Goal: Task Accomplishment & Management: Use online tool/utility

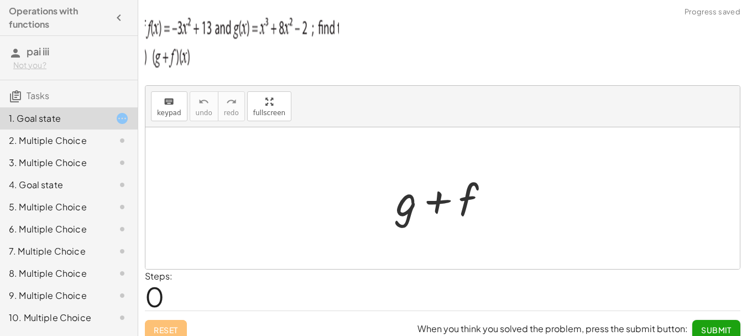
click at [46, 140] on div "2. Multiple Choice" at bounding box center [53, 140] width 89 height 13
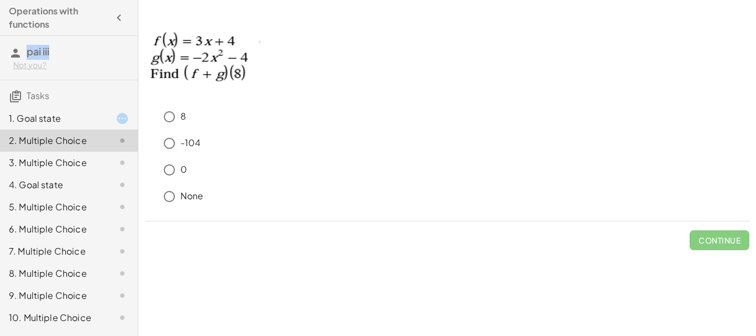
drag, startPoint x: 56, startPoint y: 51, endPoint x: 28, endPoint y: 49, distance: 27.7
click at [28, 49] on h3 "pai iii Not you?" at bounding box center [69, 58] width 138 height 44
click at [272, 30] on p at bounding box center [447, 60] width 604 height 81
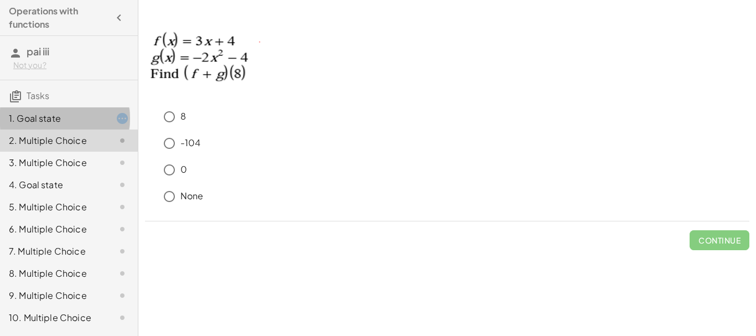
click at [35, 116] on div "1. Goal state" at bounding box center [53, 118] width 89 height 13
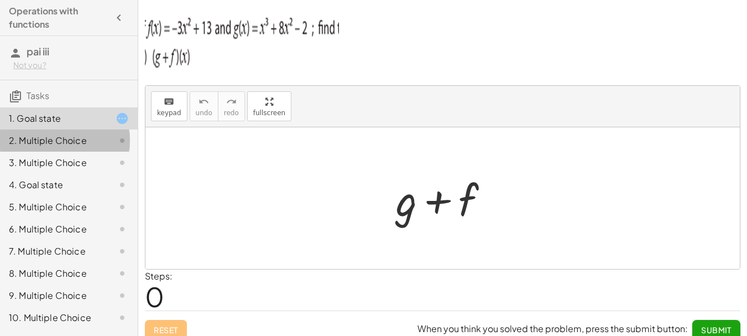
click at [44, 140] on div "2. Multiple Choice" at bounding box center [53, 140] width 89 height 13
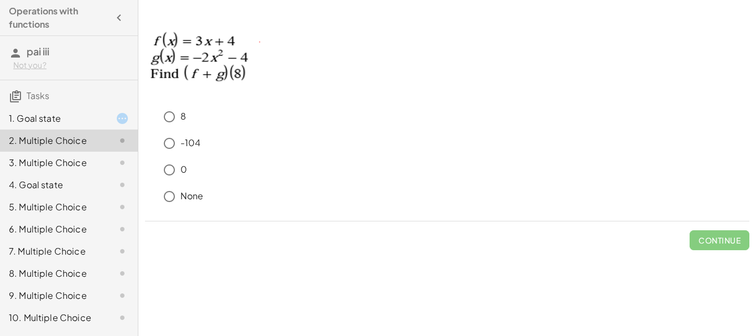
click at [50, 116] on div "1. Goal state" at bounding box center [53, 118] width 89 height 13
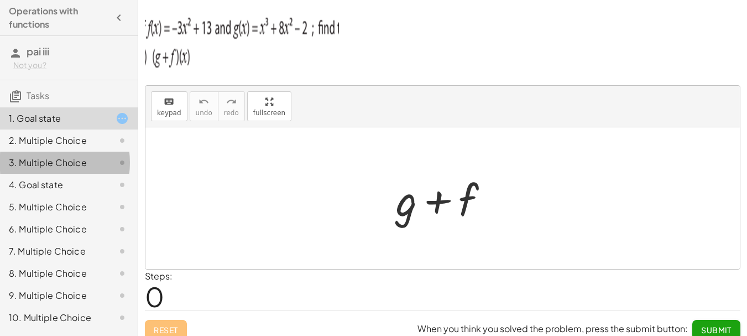
click at [53, 196] on div "3. Multiple Choice" at bounding box center [69, 207] width 138 height 22
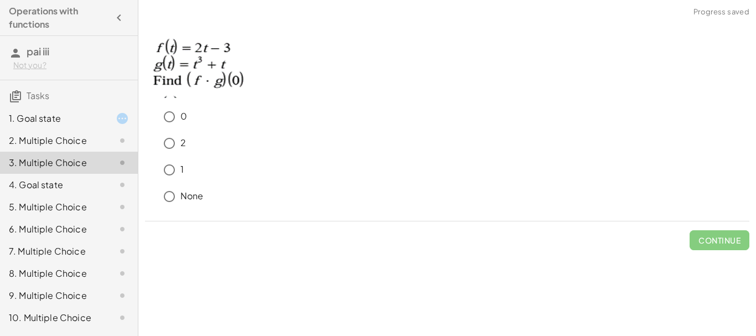
click at [50, 143] on div "2. Multiple Choice" at bounding box center [53, 140] width 89 height 13
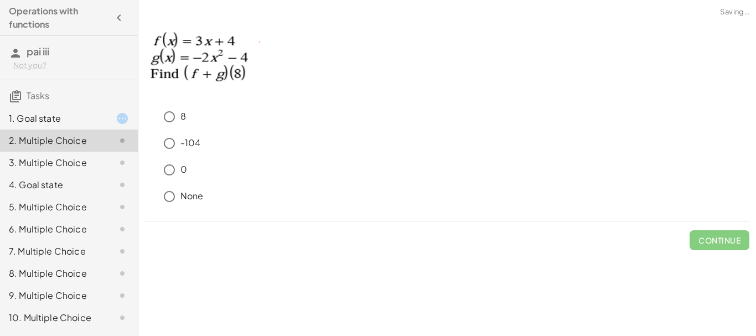
click at [54, 218] on div "4. Goal state" at bounding box center [69, 229] width 138 height 22
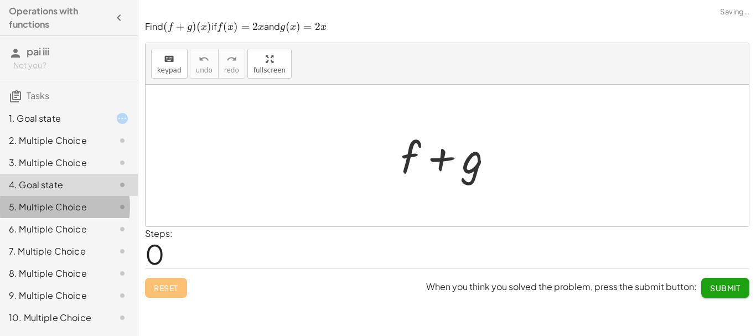
click at [52, 200] on div "5. Multiple Choice" at bounding box center [53, 206] width 89 height 13
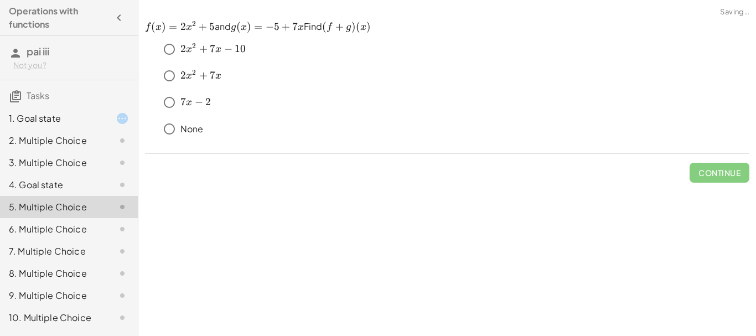
click at [53, 262] on div "6. Multiple Choice" at bounding box center [69, 273] width 138 height 22
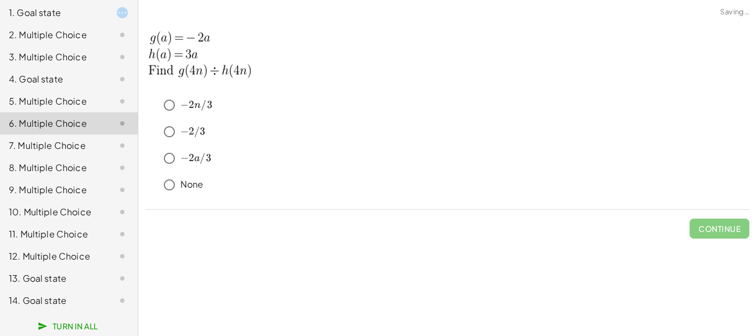
scroll to position [114, 0]
click at [69, 216] on div "10. Multiple Choice" at bounding box center [53, 211] width 89 height 13
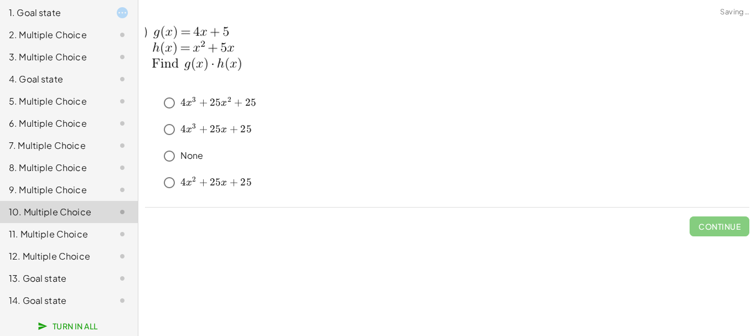
click at [51, 157] on div "6. Multiple Choice" at bounding box center [69, 168] width 138 height 22
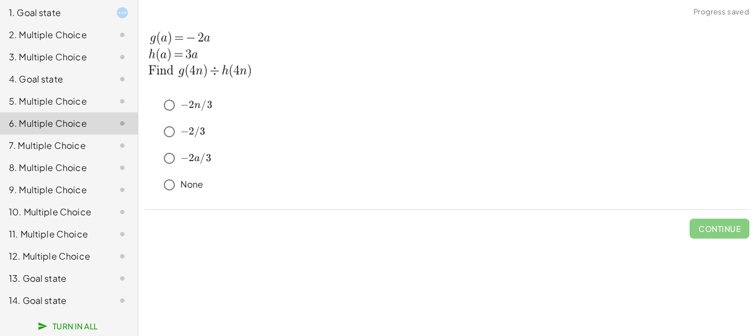
drag, startPoint x: 54, startPoint y: 102, endPoint x: 56, endPoint y: 95, distance: 6.8
click at [55, 134] on div "5. Multiple Choice" at bounding box center [69, 145] width 138 height 22
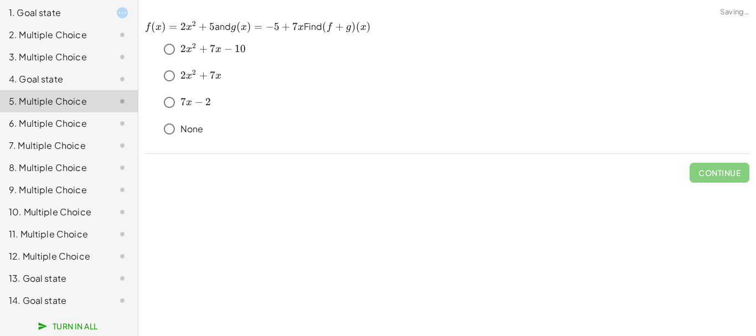
click at [58, 112] on div "4. Goal state" at bounding box center [69, 123] width 138 height 22
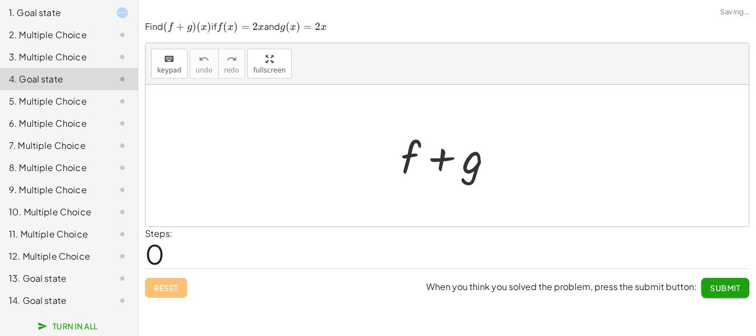
click at [61, 68] on div "4. Goal state" at bounding box center [69, 79] width 138 height 22
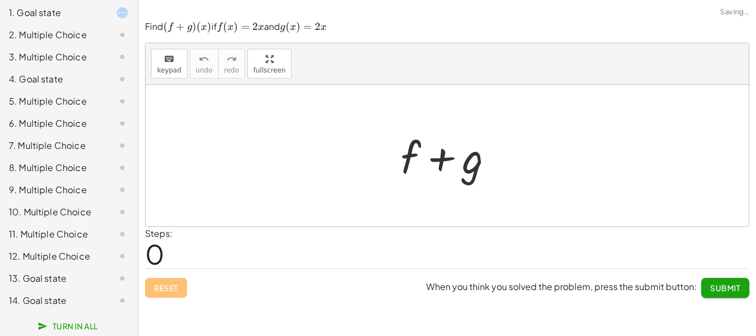
click at [71, 117] on div "6. Multiple Choice" at bounding box center [53, 123] width 89 height 13
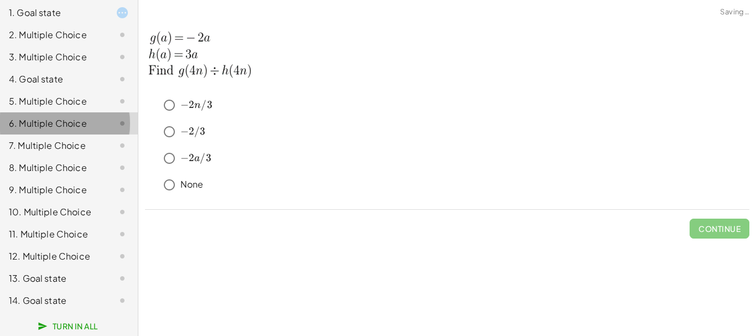
drag, startPoint x: 65, startPoint y: 157, endPoint x: 65, endPoint y: 168, distance: 11.6
click at [65, 163] on div "8. Multiple Choice" at bounding box center [53, 167] width 89 height 13
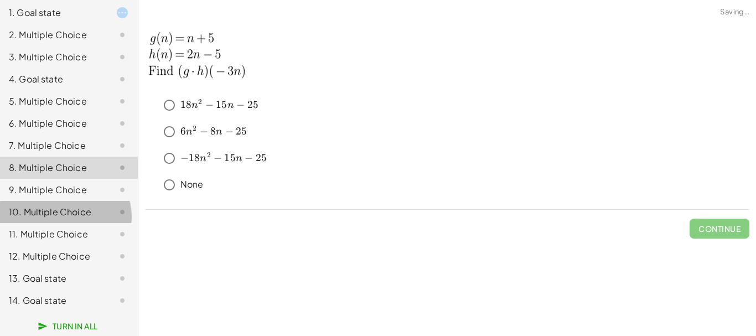
drag, startPoint x: 58, startPoint y: 200, endPoint x: 59, endPoint y: 216, distance: 16.1
click at [59, 205] on div "10. Multiple Choice" at bounding box center [53, 211] width 89 height 13
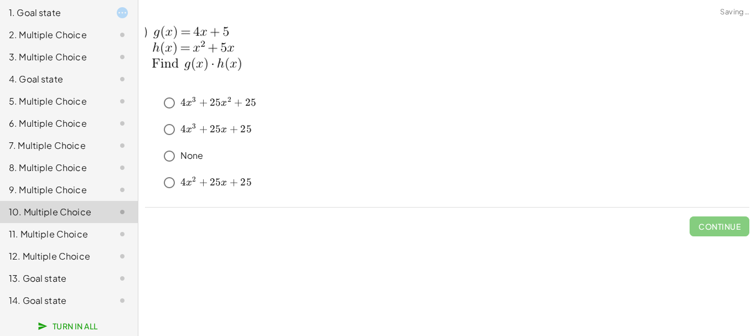
click at [58, 267] on div "11. Multiple Choice" at bounding box center [69, 278] width 138 height 22
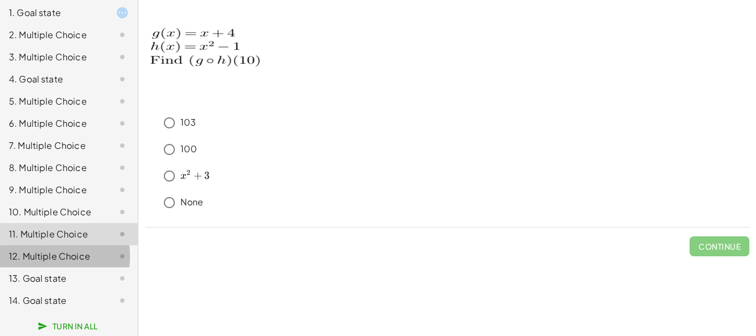
click at [51, 259] on div "12. Multiple Choice" at bounding box center [53, 255] width 89 height 13
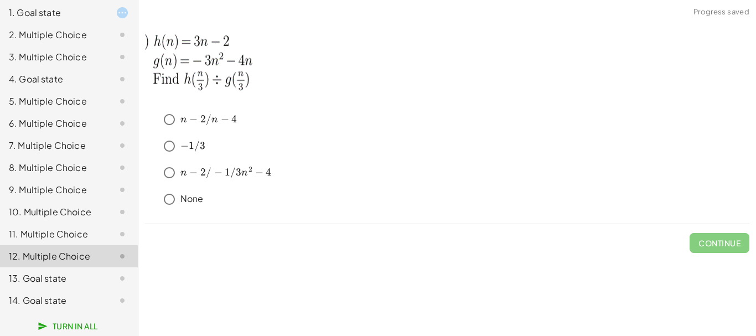
click at [50, 278] on div "13. Goal state" at bounding box center [53, 278] width 89 height 13
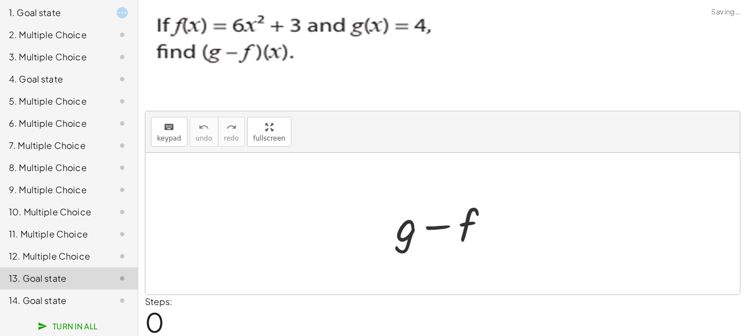
click at [46, 294] on div "14. Goal state" at bounding box center [53, 300] width 89 height 13
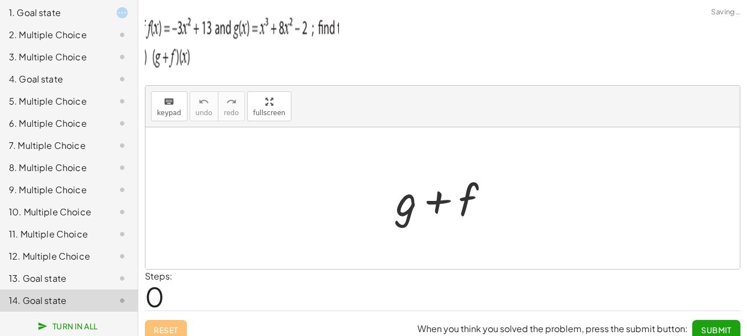
click at [59, 267] on div "11. Multiple Choice" at bounding box center [69, 278] width 138 height 22
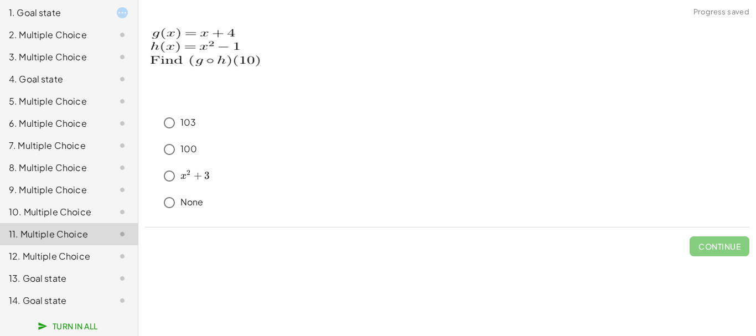
click at [87, 134] on div "5. Multiple Choice" at bounding box center [69, 145] width 138 height 22
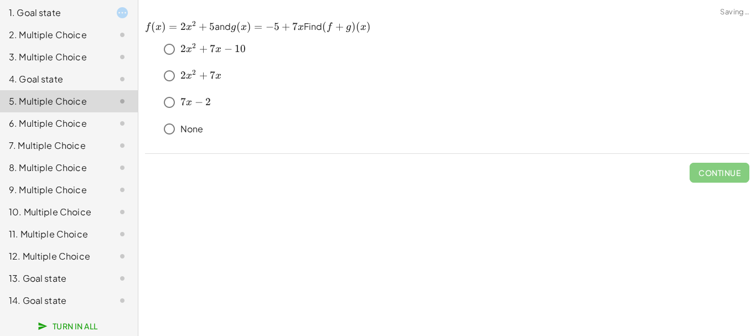
click at [71, 72] on div "4. Goal state" at bounding box center [53, 78] width 89 height 13
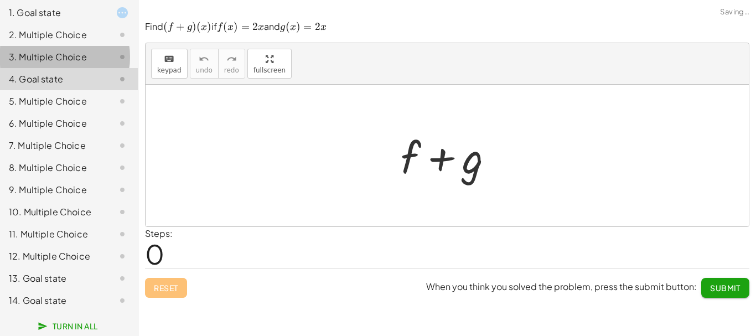
click at [76, 50] on div "3. Multiple Choice" at bounding box center [53, 56] width 89 height 13
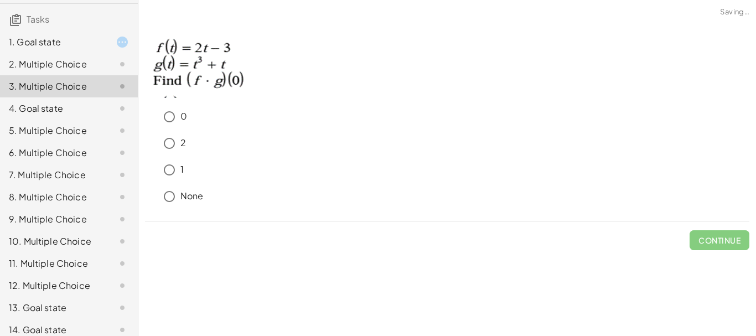
scroll to position [59, 0]
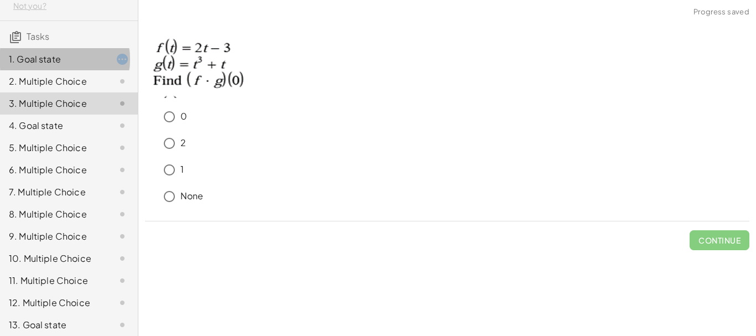
click at [69, 57] on div "1. Goal state" at bounding box center [53, 59] width 89 height 13
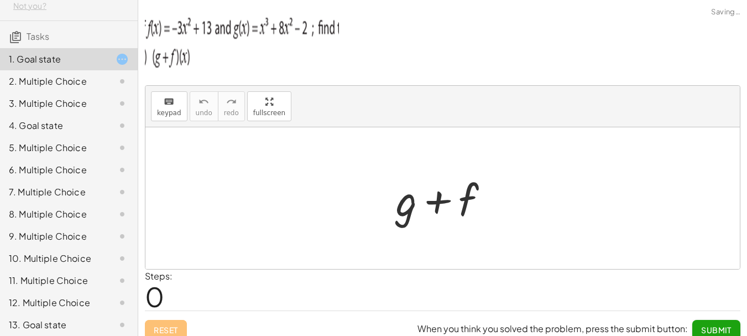
click at [70, 81] on div "2. Multiple Choice" at bounding box center [53, 81] width 89 height 13
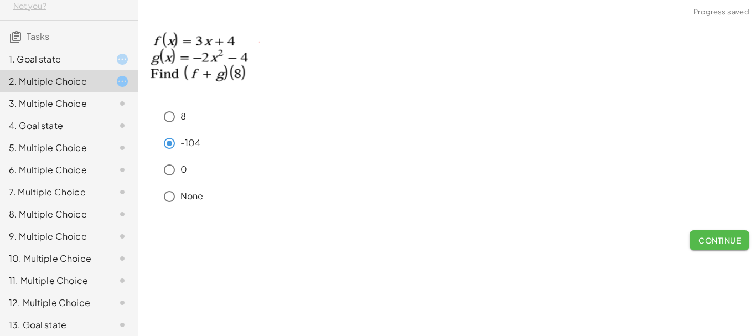
click at [713, 237] on span "Continue" at bounding box center [719, 240] width 42 height 10
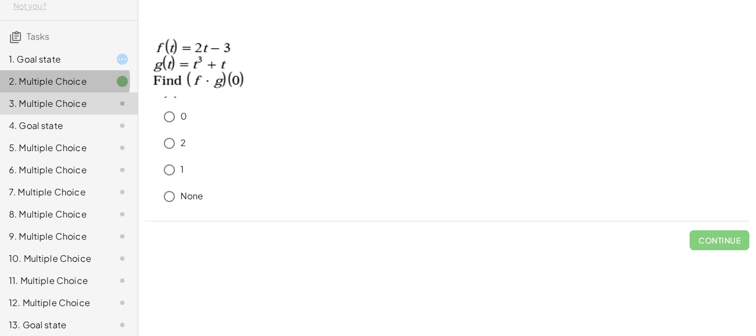
click at [51, 75] on div "2. Multiple Choice" at bounding box center [53, 81] width 89 height 13
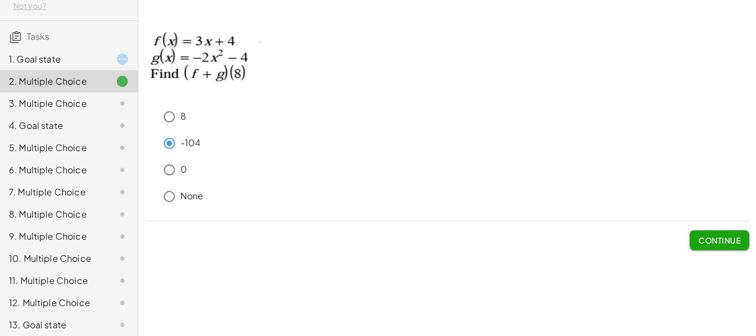
click at [58, 105] on div "3. Multiple Choice" at bounding box center [53, 103] width 89 height 13
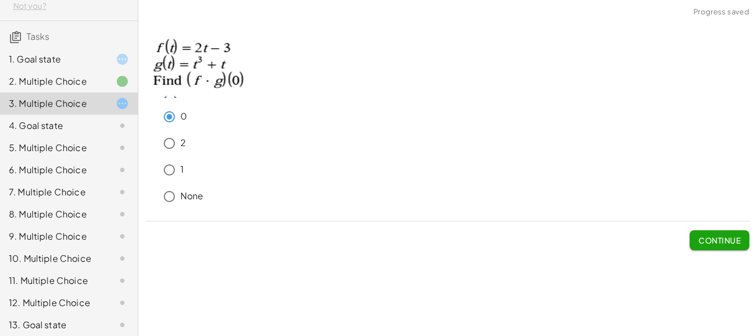
click at [721, 242] on span "Continue" at bounding box center [719, 240] width 42 height 10
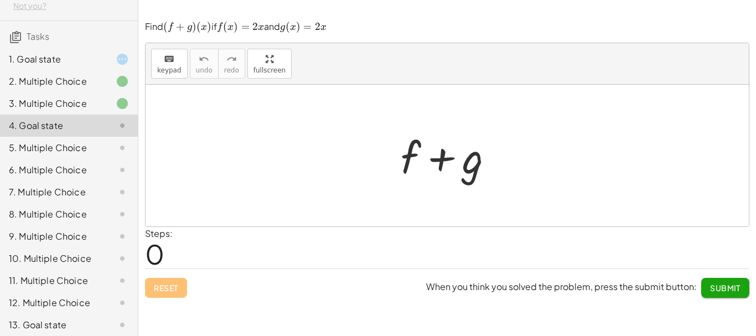
click at [81, 181] on div "5. Multiple Choice" at bounding box center [69, 192] width 138 height 22
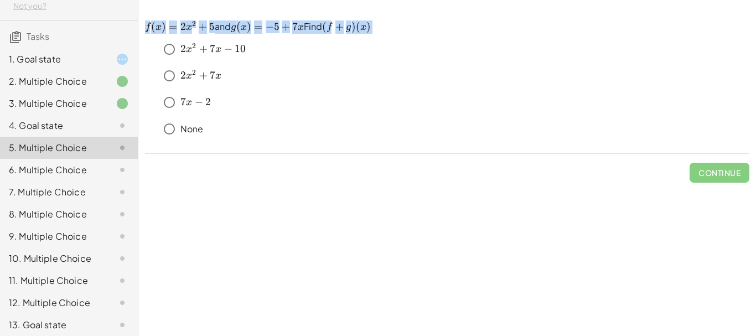
drag, startPoint x: 384, startPoint y: 26, endPoint x: 147, endPoint y: 32, distance: 237.9
click at [147, 32] on p "﻿ f ( x ) = 2 x 2 + 5 f(x)=2x^2+5 f ( x ) = 2 x 2 + 5 ﻿ and ﻿ g ( x ) = − 5 + 7…" at bounding box center [447, 26] width 604 height 13
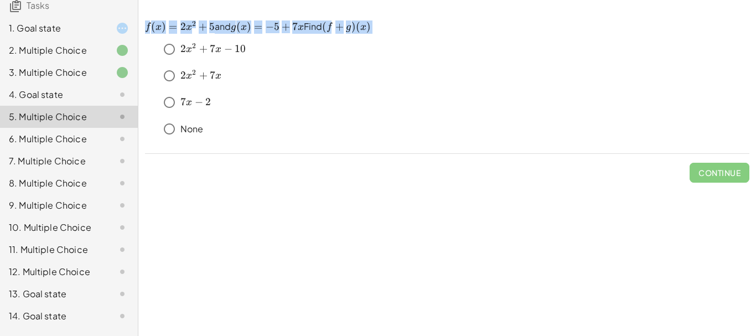
scroll to position [114, 0]
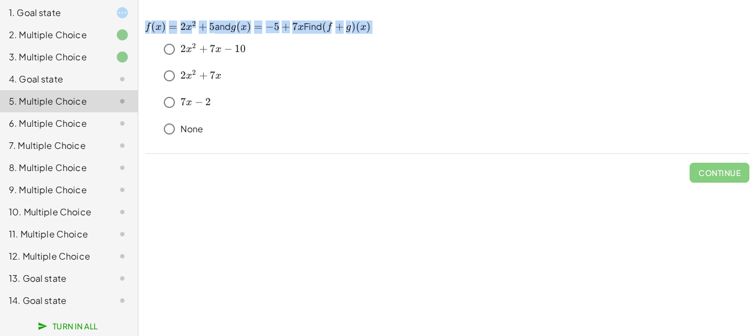
copy p "f ( x ) = 2 x 2 + 5 ﻿ and ﻿ g ( x ) = − 5 + 7 x g(x)=-5+7x g ( x ) = − 5 + 7 x …"
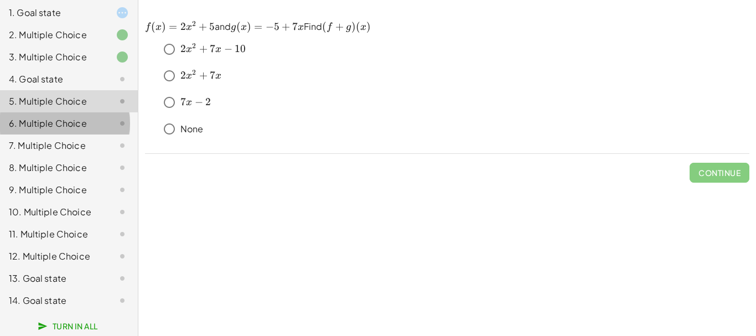
click at [85, 117] on div "6. Multiple Choice" at bounding box center [53, 123] width 89 height 13
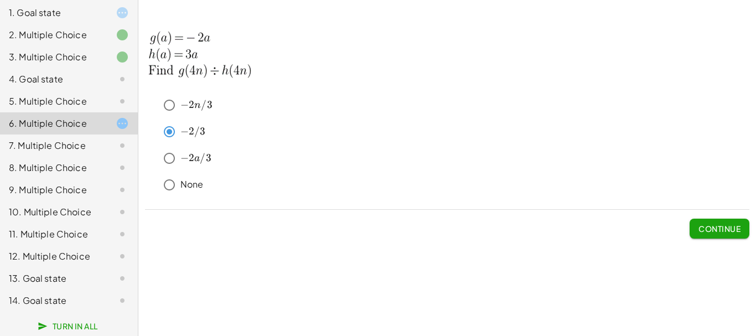
click at [724, 226] on span "Continue" at bounding box center [719, 228] width 42 height 10
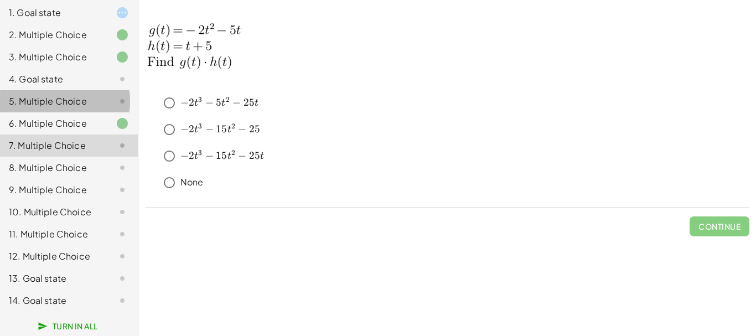
click at [116, 95] on icon at bounding box center [122, 101] width 13 height 13
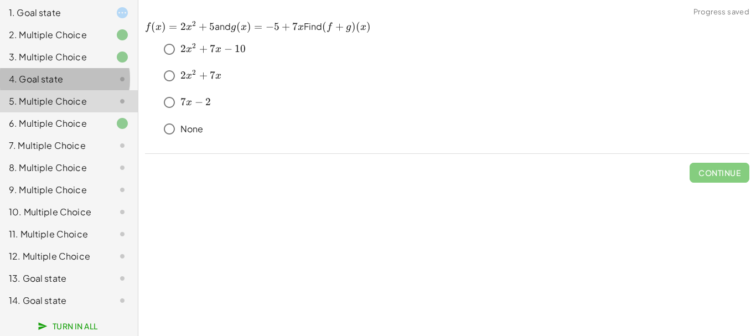
click at [102, 72] on div at bounding box center [113, 78] width 31 height 13
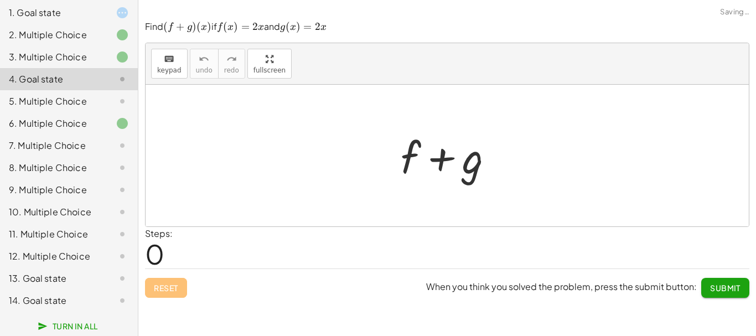
click at [102, 95] on div at bounding box center [113, 101] width 31 height 13
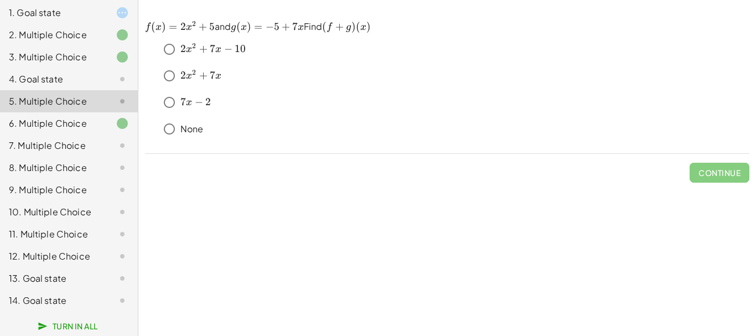
click at [80, 139] on div "7. Multiple Choice" at bounding box center [53, 145] width 89 height 13
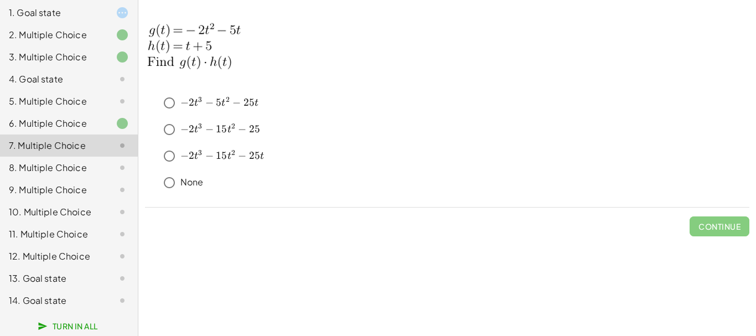
click at [74, 72] on div "4. Goal state" at bounding box center [53, 78] width 89 height 13
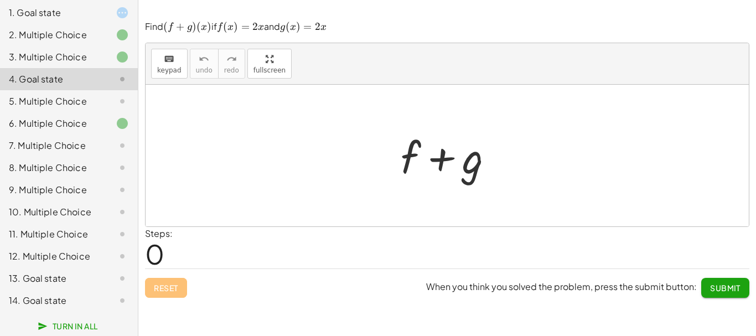
click at [70, 95] on div "5. Multiple Choice" at bounding box center [53, 101] width 89 height 13
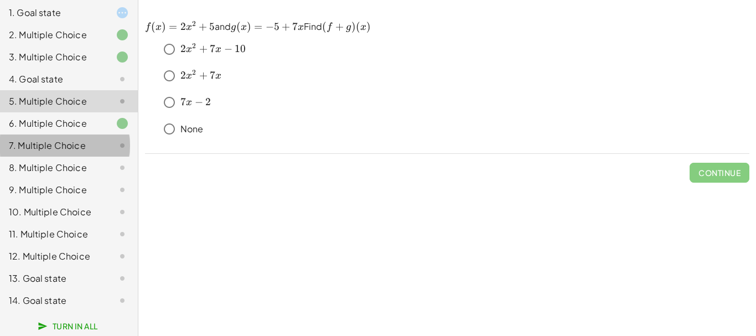
click at [81, 139] on div "7. Multiple Choice" at bounding box center [53, 145] width 89 height 13
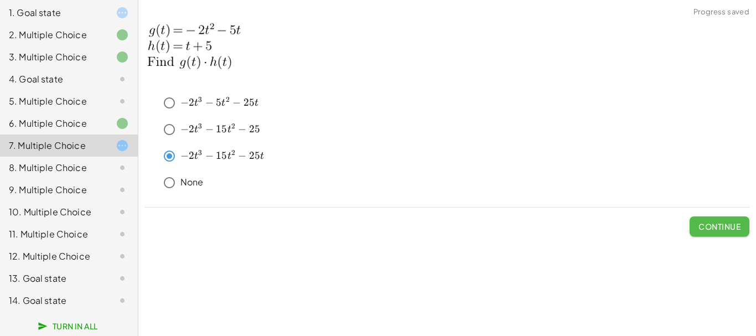
click at [715, 231] on button "Continue" at bounding box center [719, 226] width 60 height 20
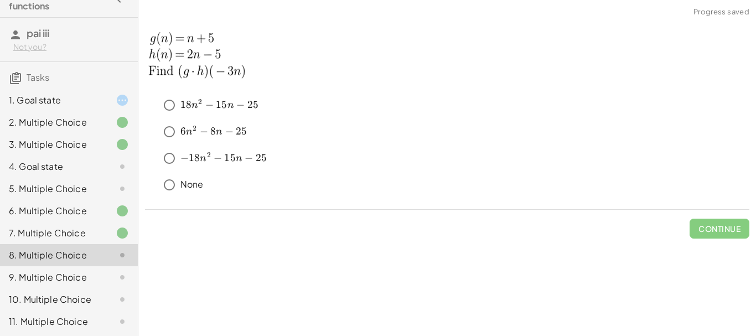
scroll to position [4, 0]
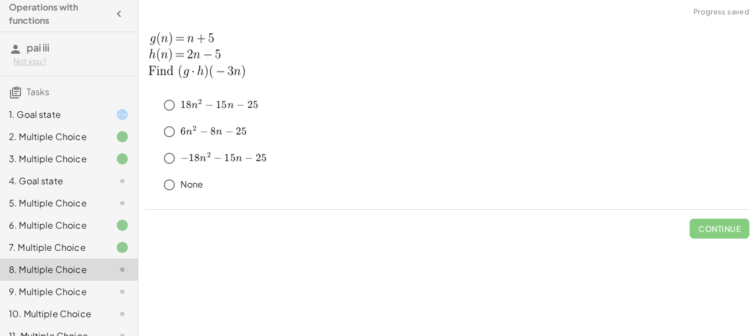
click at [66, 113] on div "1. Goal state" at bounding box center [53, 114] width 89 height 13
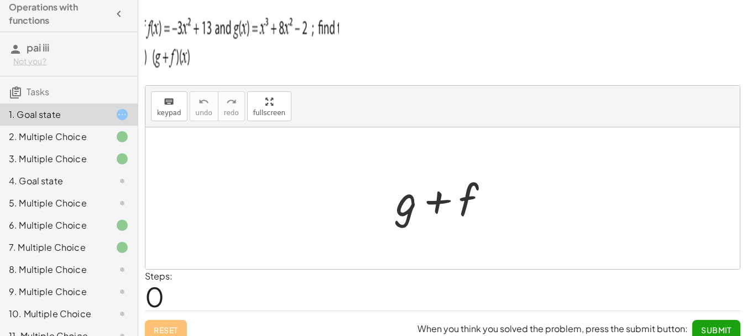
click at [101, 267] on div at bounding box center [113, 269] width 31 height 13
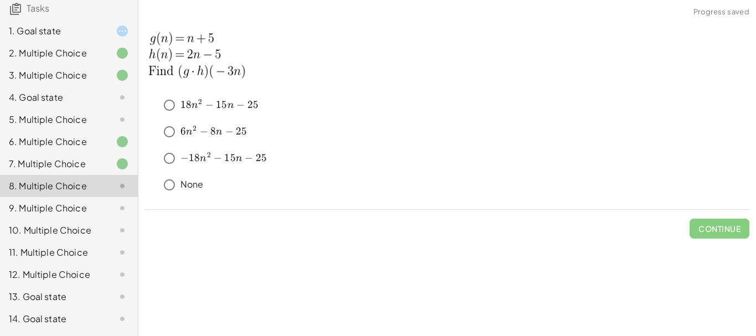
scroll to position [114, 0]
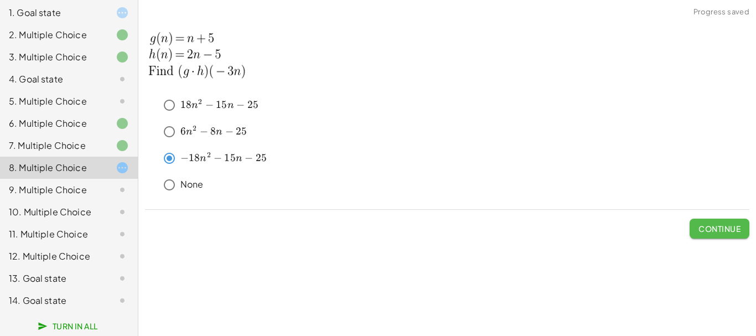
click at [705, 228] on span "Continue" at bounding box center [719, 228] width 42 height 10
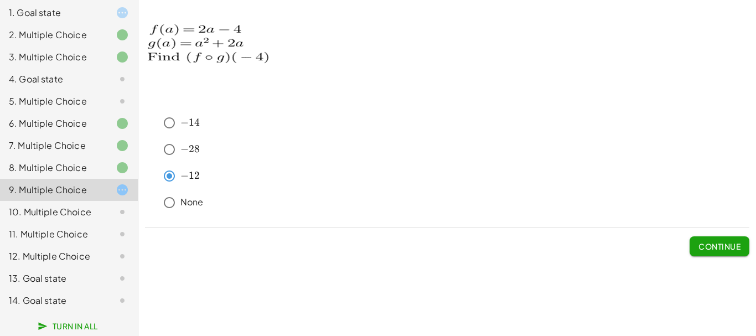
click at [719, 245] on span "Continue" at bounding box center [719, 246] width 42 height 10
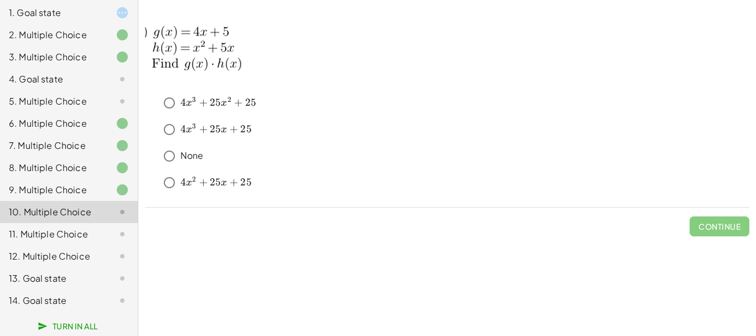
click at [98, 95] on div at bounding box center [113, 101] width 31 height 13
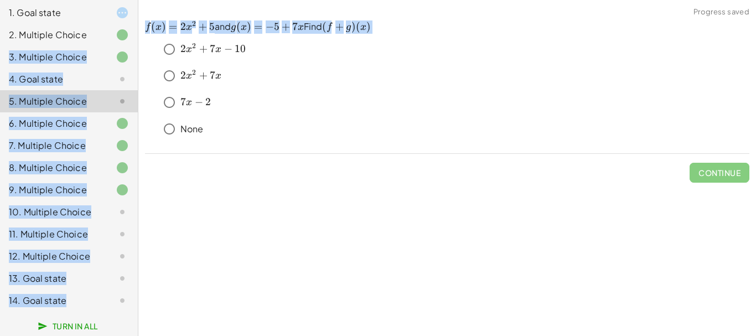
drag, startPoint x: 347, startPoint y: 28, endPoint x: 127, endPoint y: 22, distance: 219.7
click at [127, 22] on main "Operations with functions pai iii Not you? Tasks 1. Goal state 2. Multiple Choi…" at bounding box center [378, 168] width 756 height 336
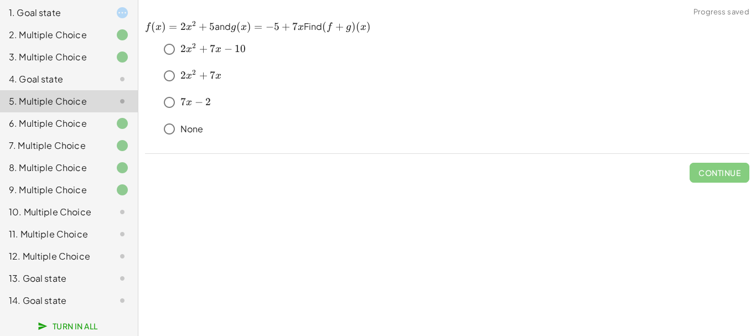
drag, startPoint x: 132, startPoint y: 23, endPoint x: 142, endPoint y: 23, distance: 10.5
click at [136, 23] on div "Operations with functions pai iii Not you? Tasks 1. Goal state 2. Multiple Choi…" at bounding box center [69, 168] width 138 height 336
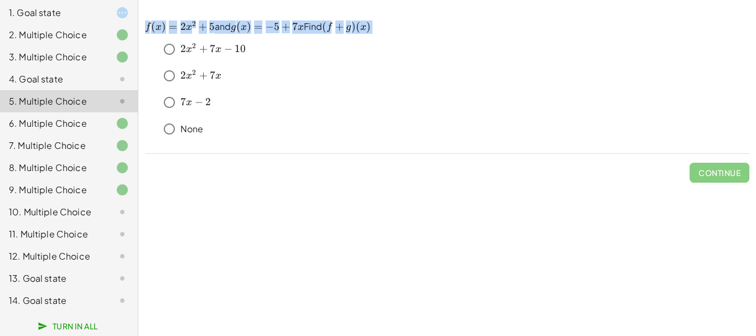
drag, startPoint x: 406, startPoint y: 20, endPoint x: 146, endPoint y: 28, distance: 260.1
click at [0, 0] on div "﻿ f ( x ) = 2 x 2 + 5 f(x)=2x^2+5 f ( x ) = 2 x 2 + 5 ﻿ and ﻿ g ( x ) = − 5 + 7…" at bounding box center [0, 0] width 0 height 0
copy p "f ( x ) = 2 x 2 + 5 ﻿ and ﻿ g ( x ) = − 5 + 7 x g(x)=-5+7x g ( x ) = − 5 + 7 x …"
click at [719, 174] on span "Continue" at bounding box center [719, 173] width 42 height 10
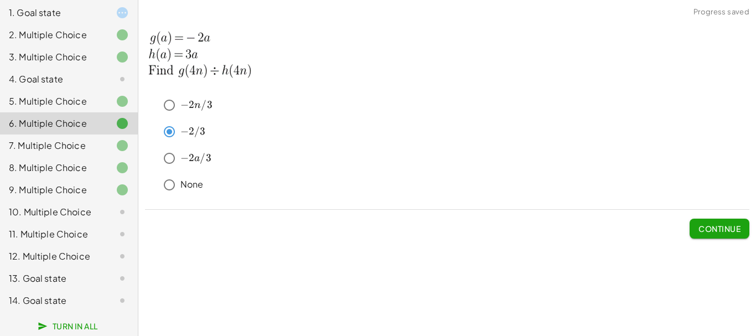
click at [88, 205] on div "10. Multiple Choice" at bounding box center [53, 211] width 89 height 13
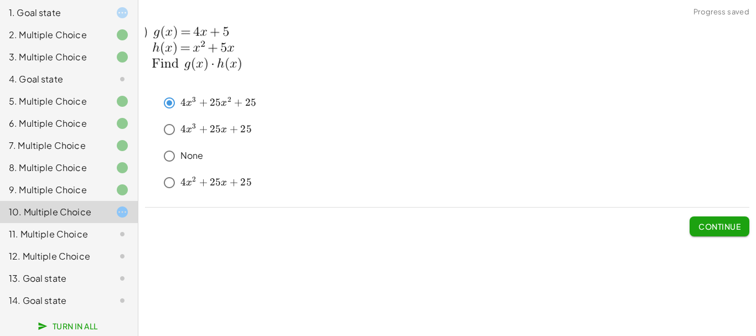
click at [717, 227] on span "Continue" at bounding box center [719, 226] width 42 height 10
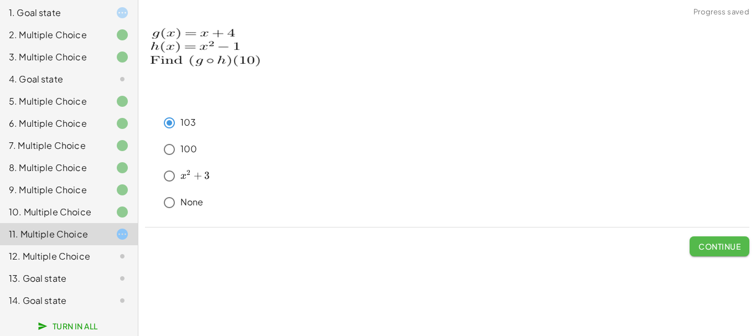
click at [695, 237] on button "Continue" at bounding box center [719, 246] width 60 height 20
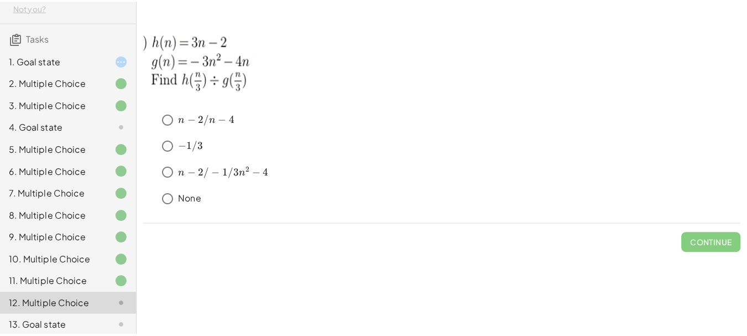
scroll to position [4, 0]
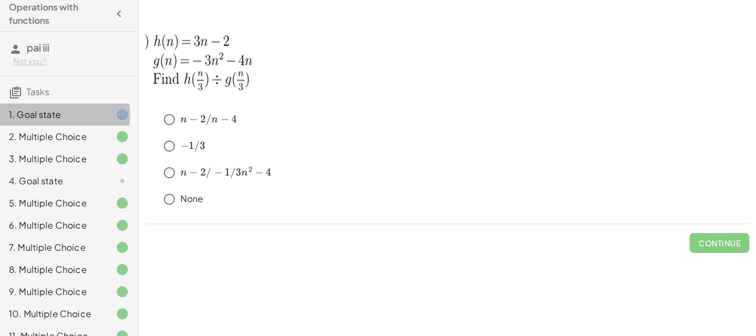
click at [49, 110] on div "1. Goal state" at bounding box center [53, 114] width 89 height 13
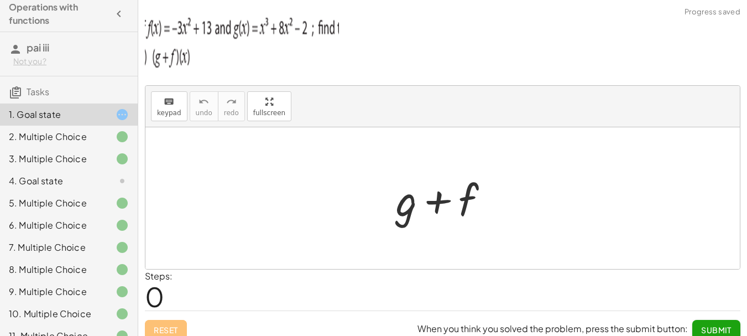
scroll to position [11, 0]
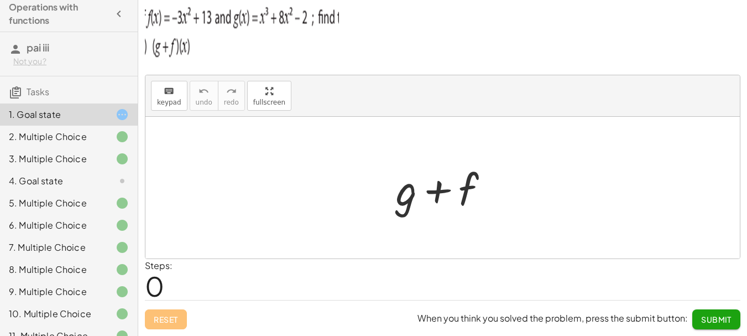
click at [179, 316] on div "Reset When you think you solved the problem, press the submit button: Submit" at bounding box center [443, 314] width 596 height 29
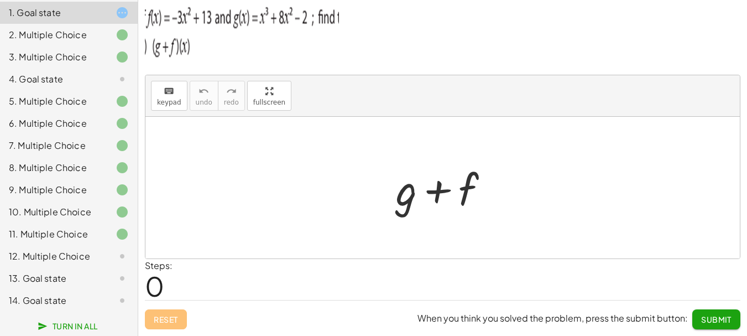
scroll to position [114, 0]
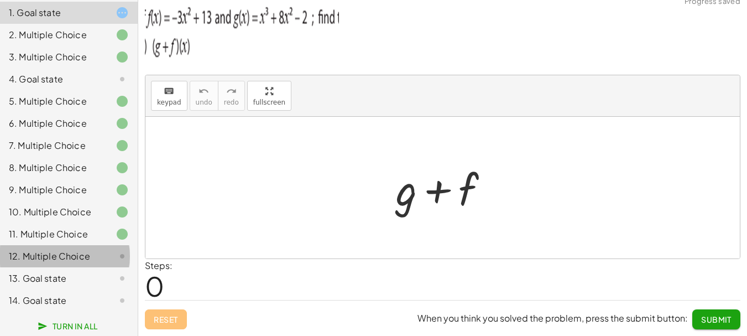
click at [88, 261] on div "12. Multiple Choice" at bounding box center [53, 255] width 89 height 13
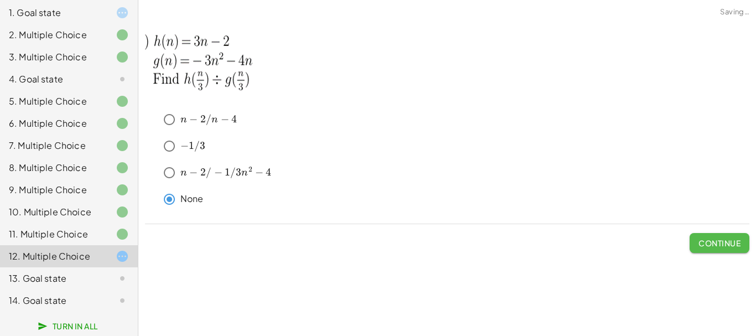
click at [711, 244] on span "Continue" at bounding box center [719, 243] width 42 height 10
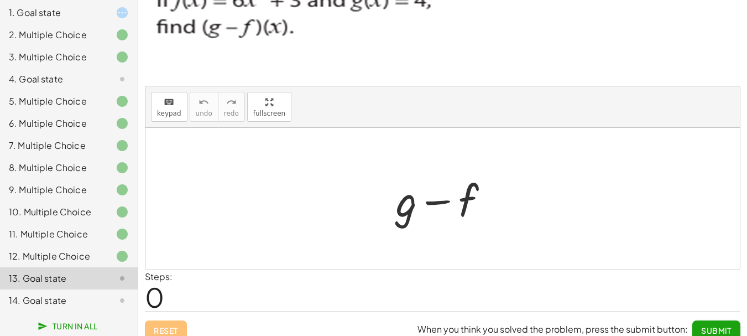
scroll to position [36, 0]
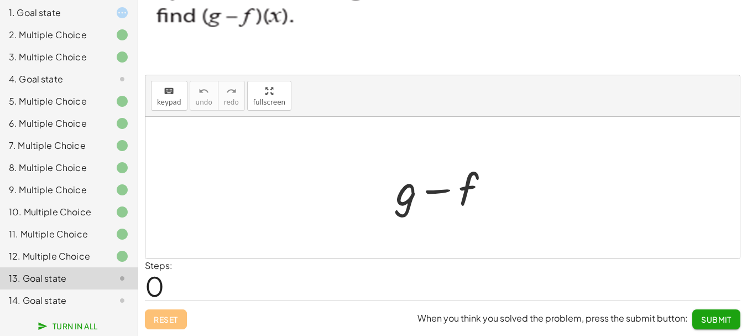
click at [96, 331] on button "Turn In All" at bounding box center [69, 326] width 76 height 20
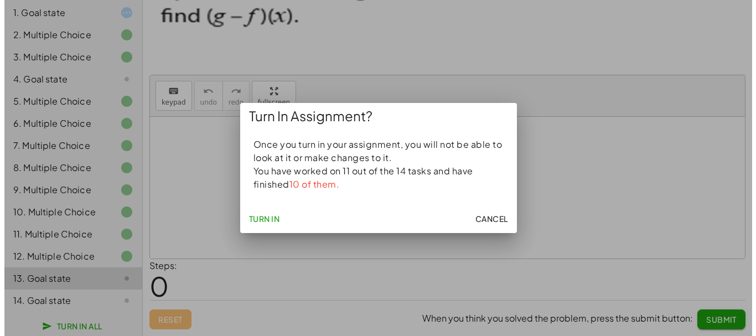
scroll to position [0, 0]
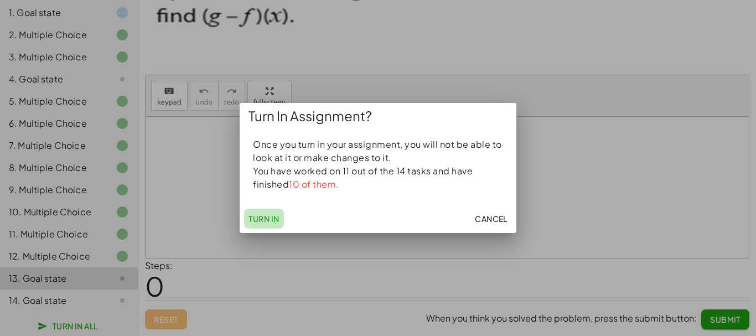
click at [267, 222] on span "Turn In" at bounding box center [263, 218] width 31 height 10
click at [267, 219] on span "Turn In" at bounding box center [263, 218] width 31 height 10
click at [263, 219] on span "Turn In" at bounding box center [263, 218] width 31 height 10
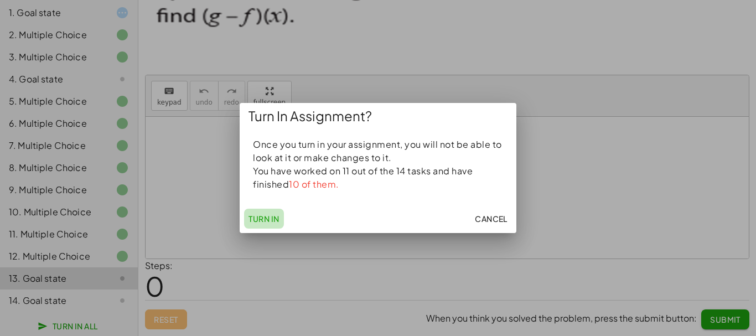
click at [263, 219] on span "Turn In" at bounding box center [263, 218] width 31 height 10
click at [481, 216] on span "Cancel" at bounding box center [491, 218] width 33 height 10
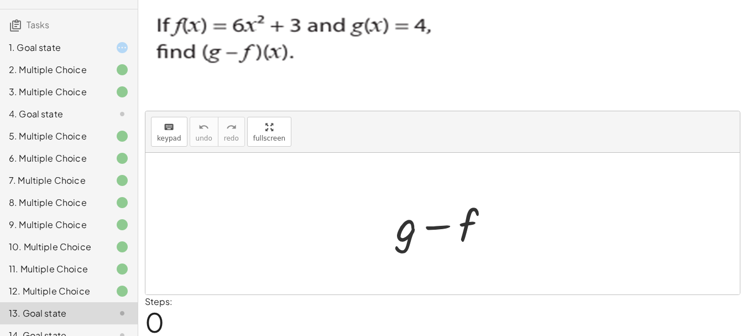
scroll to position [9, 0]
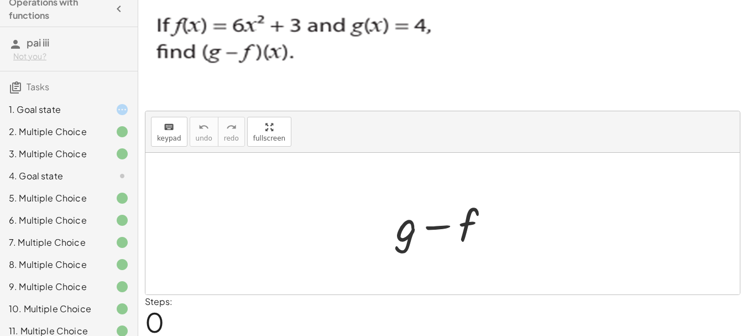
click at [82, 108] on div "1. Goal state" at bounding box center [53, 109] width 89 height 13
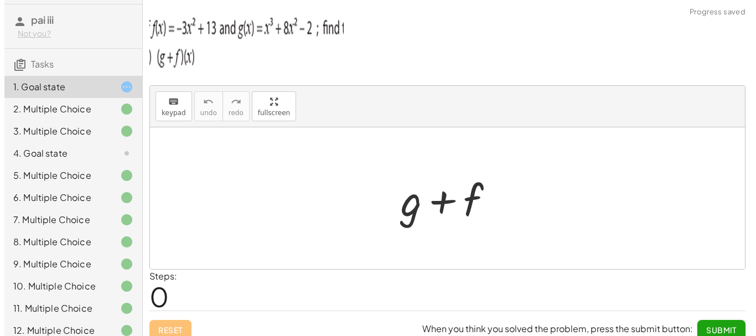
scroll to position [81, 0]
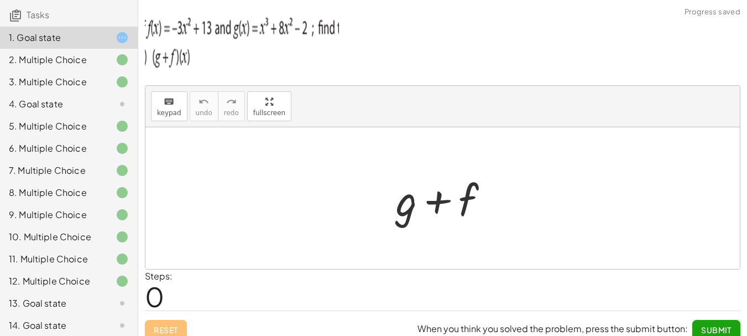
click at [81, 159] on div "5. Multiple Choice" at bounding box center [69, 170] width 138 height 22
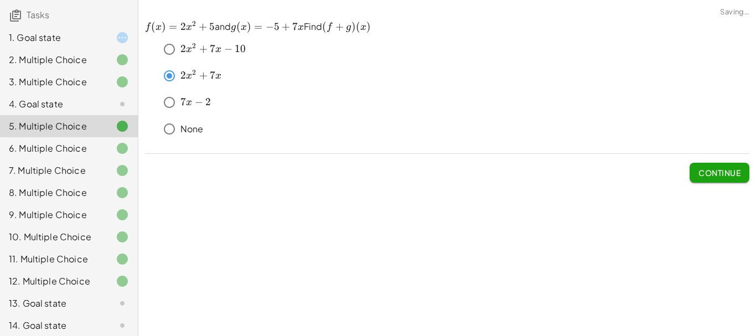
click at [80, 108] on div "4. Goal state" at bounding box center [53, 103] width 89 height 13
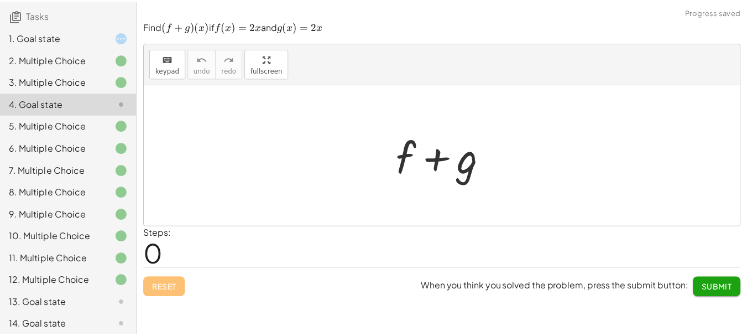
scroll to position [114, 0]
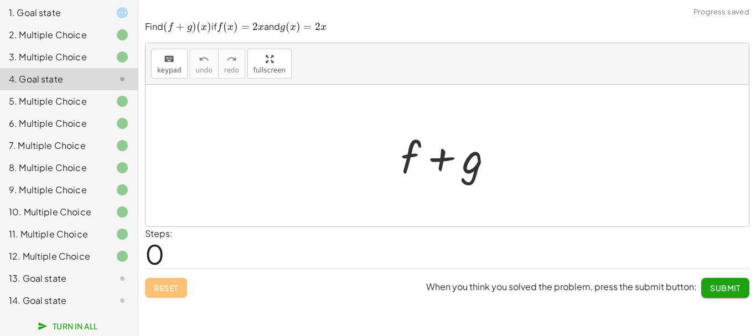
click at [116, 274] on icon at bounding box center [122, 278] width 13 height 13
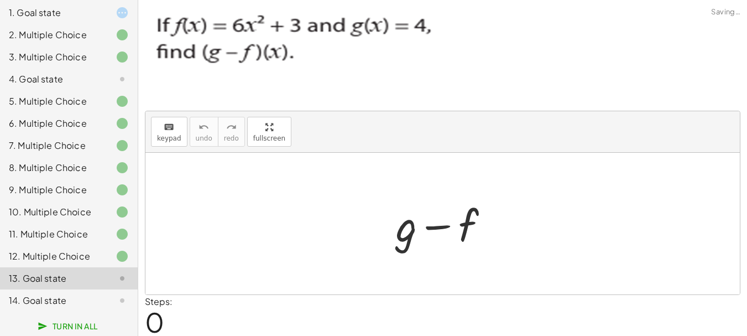
click at [117, 294] on icon at bounding box center [122, 300] width 13 height 13
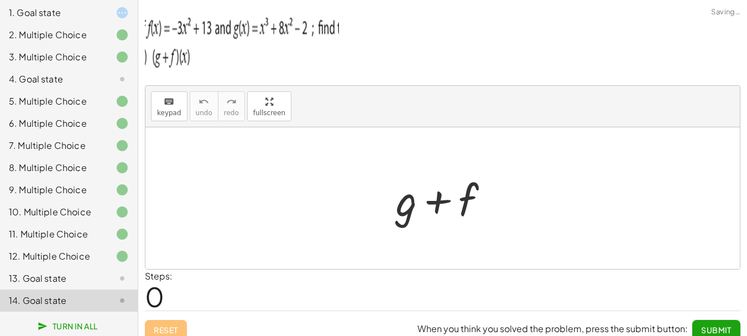
click at [88, 322] on span "Turn In All" at bounding box center [69, 326] width 58 height 10
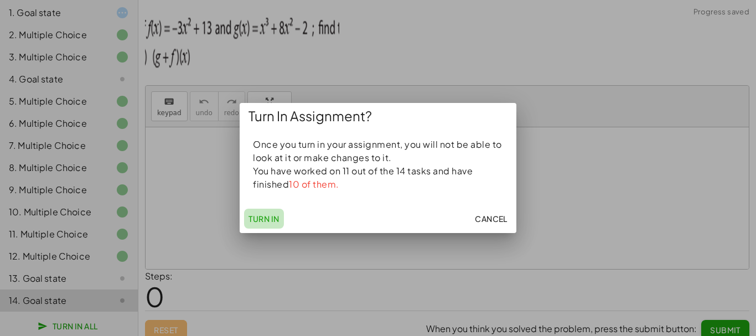
click at [269, 220] on span "Turn In" at bounding box center [263, 218] width 31 height 10
click at [268, 220] on span "Turn In" at bounding box center [263, 218] width 31 height 10
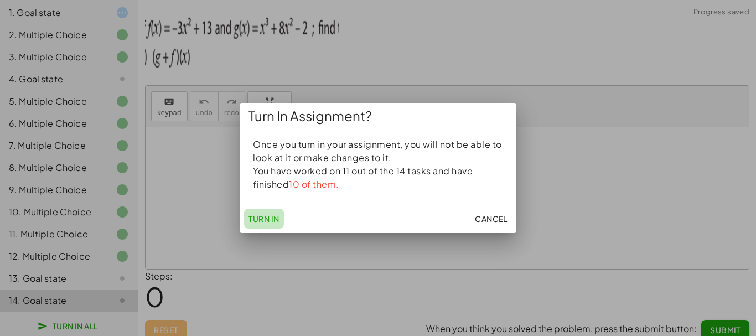
click at [268, 220] on span "Turn In" at bounding box center [263, 218] width 31 height 10
click at [271, 222] on span "Turn In" at bounding box center [263, 218] width 31 height 10
click at [487, 213] on button "Cancel" at bounding box center [490, 219] width 41 height 20
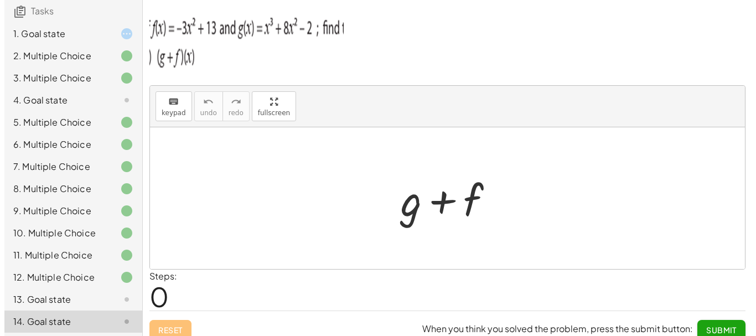
scroll to position [59, 0]
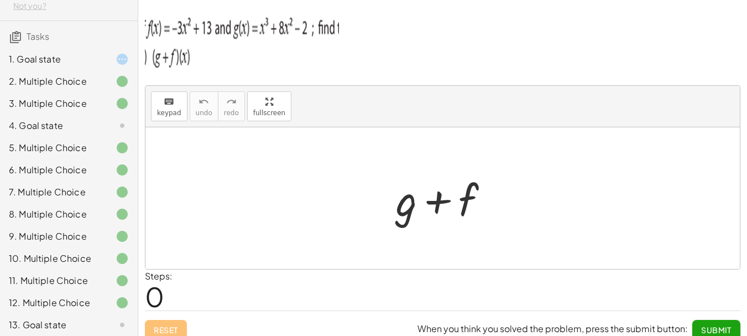
click at [62, 114] on div "2. Multiple Choice" at bounding box center [69, 125] width 138 height 22
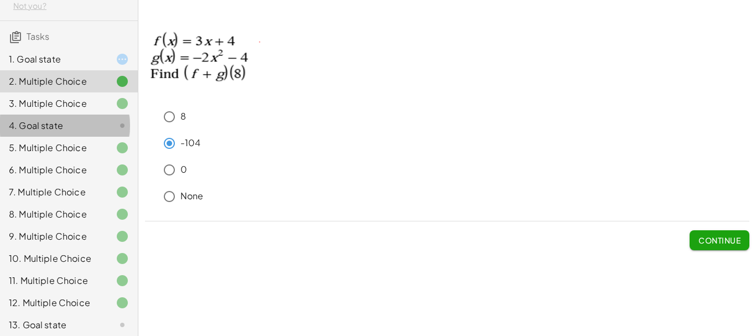
click at [98, 127] on div at bounding box center [113, 125] width 31 height 13
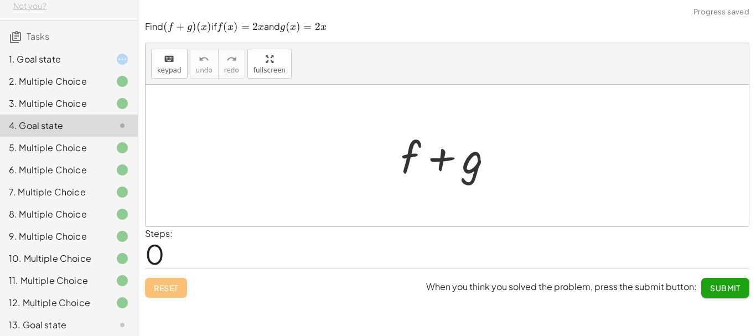
click at [437, 183] on div at bounding box center [451, 155] width 113 height 57
click at [406, 155] on div at bounding box center [451, 155] width 113 height 57
click at [416, 149] on div at bounding box center [451, 155] width 113 height 57
drag, startPoint x: 192, startPoint y: 81, endPoint x: 160, endPoint y: 67, distance: 34.9
click at [189, 81] on div "keyboard keypad undo [PERSON_NAME] redo fullscreen" at bounding box center [446, 63] width 603 height 41
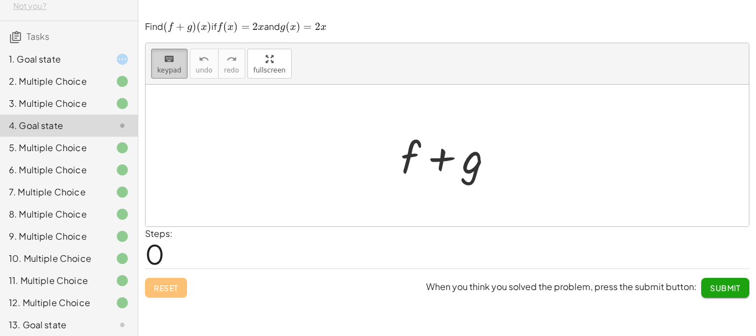
click at [160, 66] on span "keypad" at bounding box center [169, 70] width 24 height 8
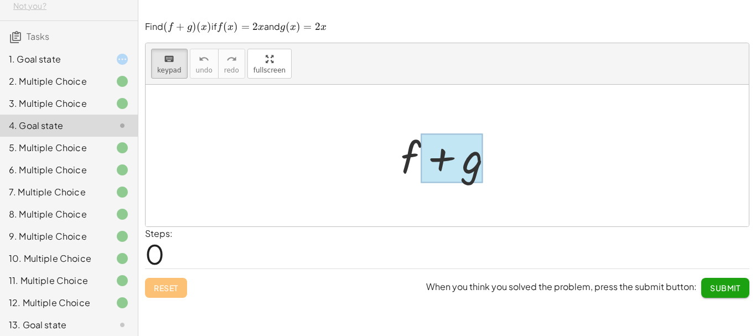
click at [430, 171] on div at bounding box center [451, 157] width 62 height 49
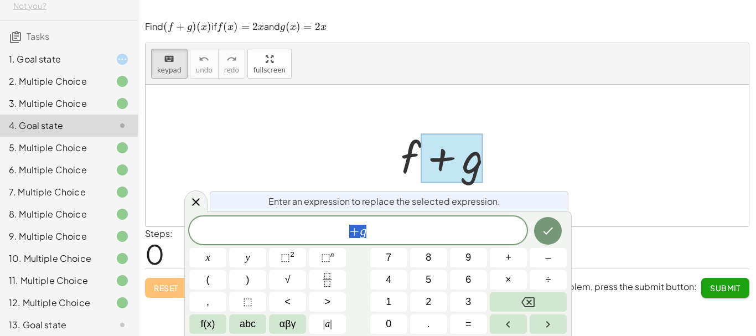
click at [392, 162] on div "+ f + g" at bounding box center [447, 155] width 127 height 62
click at [189, 205] on div at bounding box center [195, 201] width 23 height 22
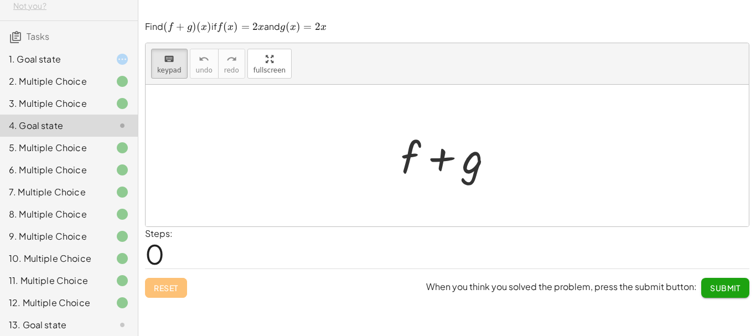
click at [70, 92] on div "1. Goal state" at bounding box center [69, 103] width 138 height 22
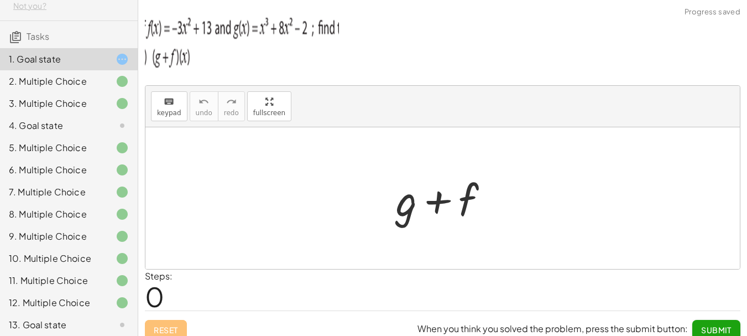
click at [71, 75] on div "2. Multiple Choice" at bounding box center [53, 81] width 89 height 13
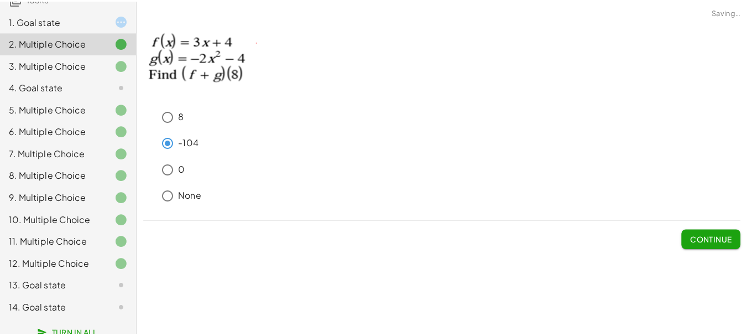
scroll to position [114, 0]
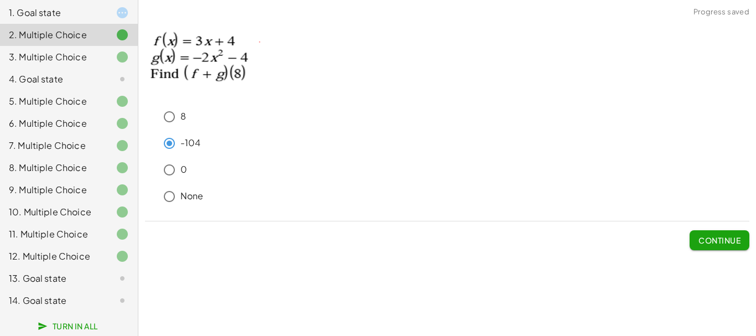
click at [56, 309] on div "14. Goal state" at bounding box center [69, 300] width 138 height 22
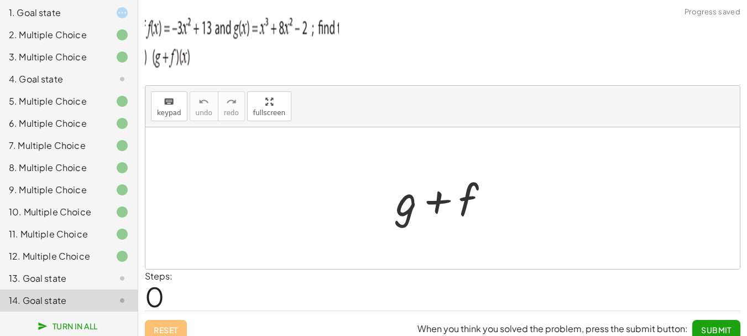
click at [61, 279] on div "13. Goal state" at bounding box center [53, 278] width 89 height 13
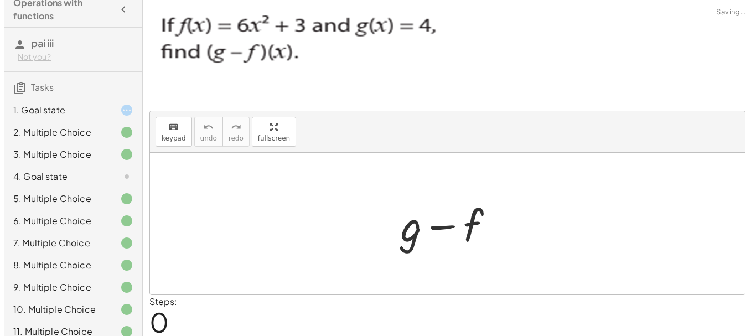
scroll to position [0, 0]
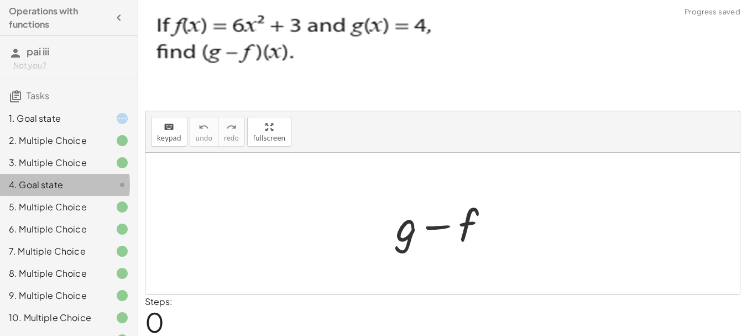
click at [72, 183] on div "4. Goal state" at bounding box center [53, 184] width 89 height 13
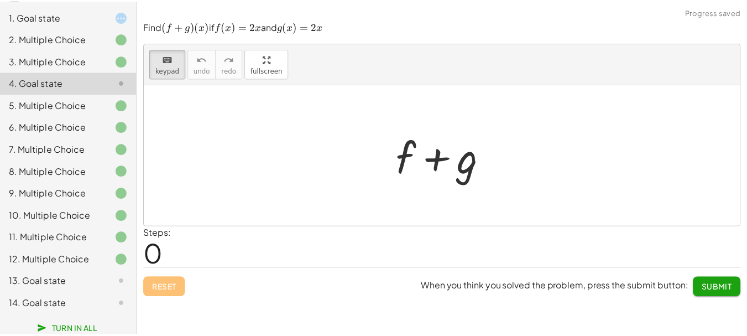
scroll to position [114, 0]
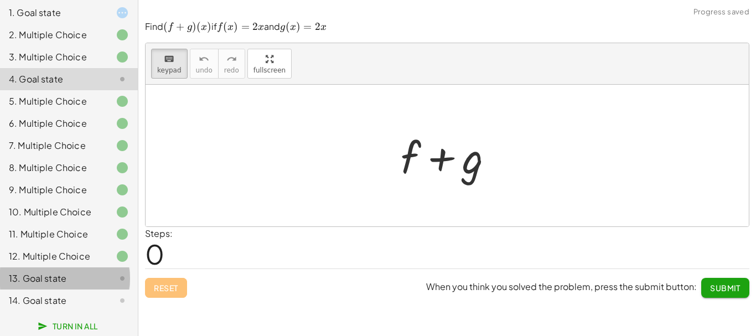
click at [106, 281] on div at bounding box center [113, 278] width 31 height 13
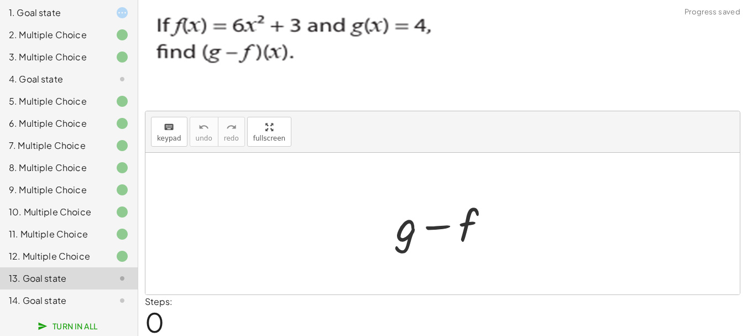
click at [116, 295] on icon at bounding box center [122, 300] width 13 height 13
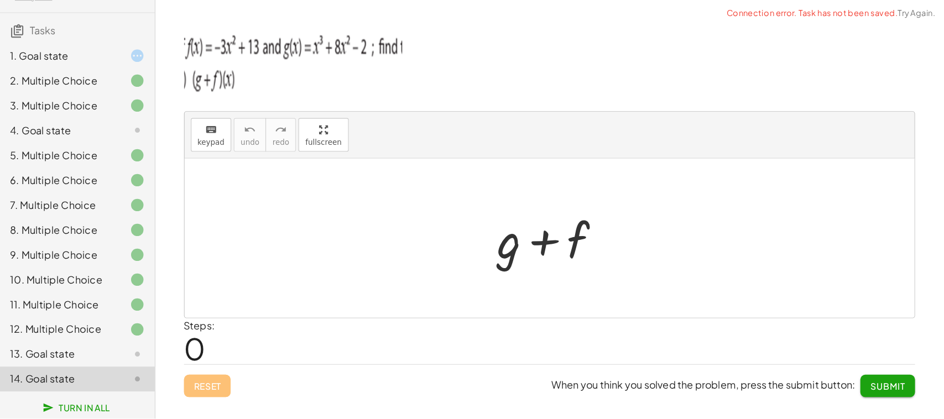
scroll to position [39, 0]
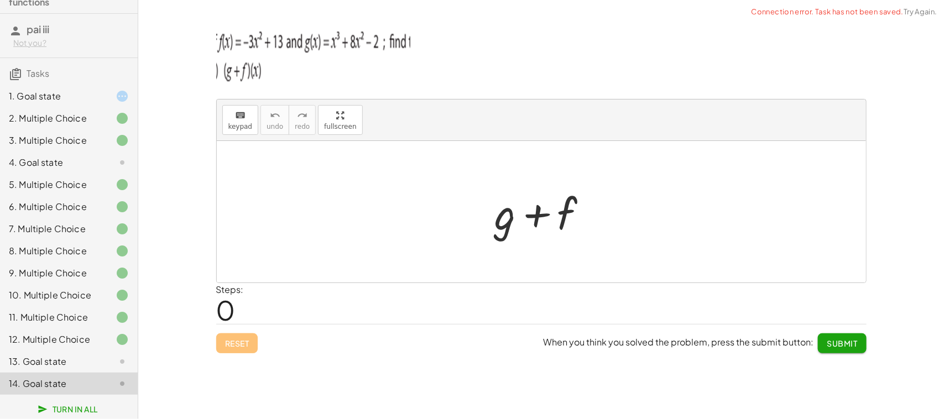
drag, startPoint x: 749, startPoint y: 1, endPoint x: 44, endPoint y: 105, distance: 712.3
click at [44, 112] on div "2. Multiple Choice" at bounding box center [53, 118] width 89 height 13
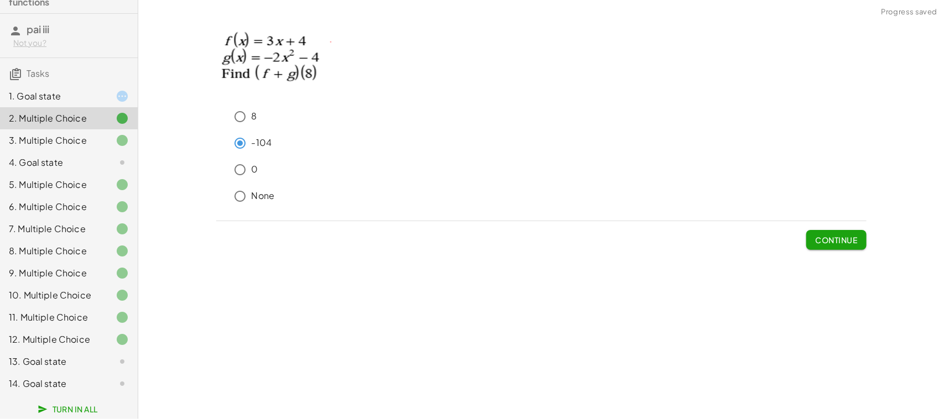
click at [49, 58] on h3 "Tasks" at bounding box center [69, 69] width 138 height 23
click at [78, 335] on span "Turn In All" at bounding box center [69, 409] width 58 height 10
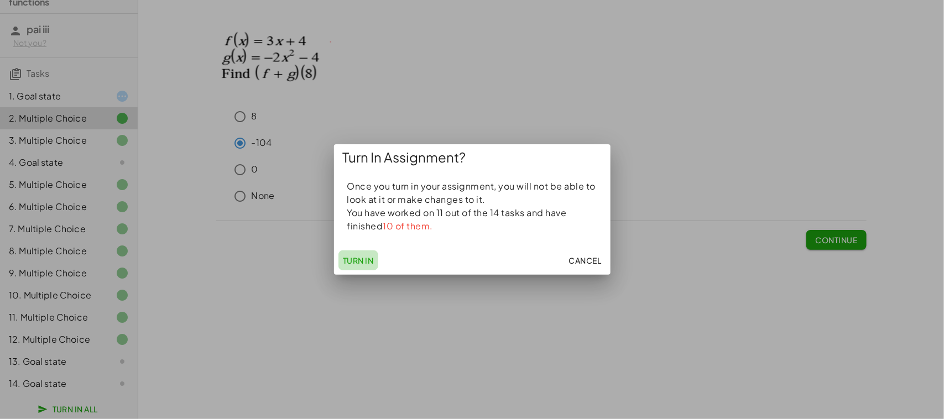
click at [354, 264] on span "Turn In" at bounding box center [358, 261] width 31 height 10
click at [687, 292] on div at bounding box center [472, 209] width 944 height 419
